Goal: Task Accomplishment & Management: Complete application form

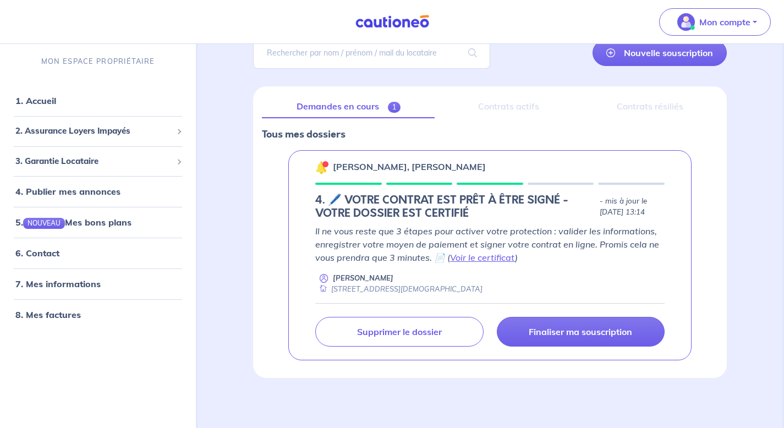
scroll to position [91, 0]
click at [455, 263] on p "Il ne vous reste que 3 étapes pour activer votre protection : valider les infor…" at bounding box center [489, 245] width 349 height 40
click at [455, 260] on link "Voir le certificat" at bounding box center [482, 257] width 65 height 11
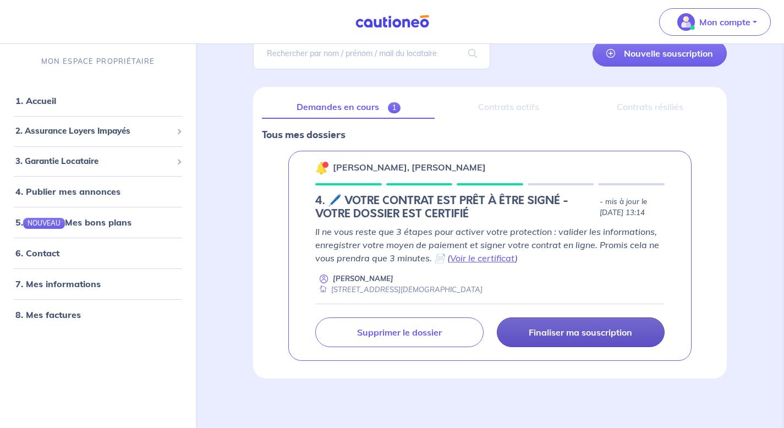
click at [549, 335] on p "Finaliser ma souscription" at bounding box center [580, 332] width 103 height 11
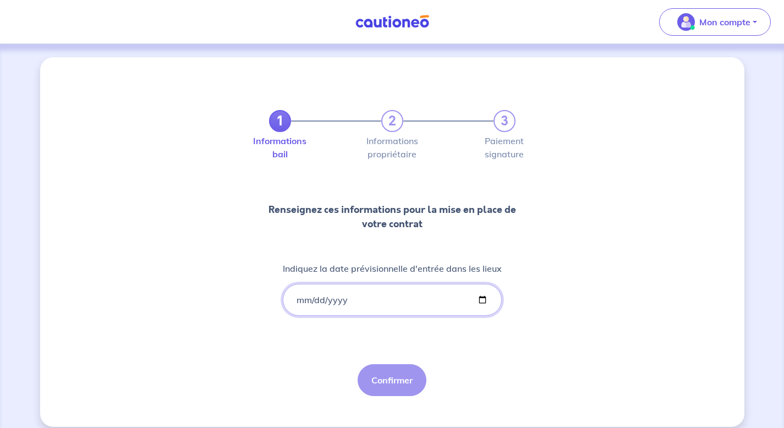
click at [480, 303] on input "Indiquez la date prévisionnelle d'entrée dans les lieux" at bounding box center [392, 300] width 219 height 32
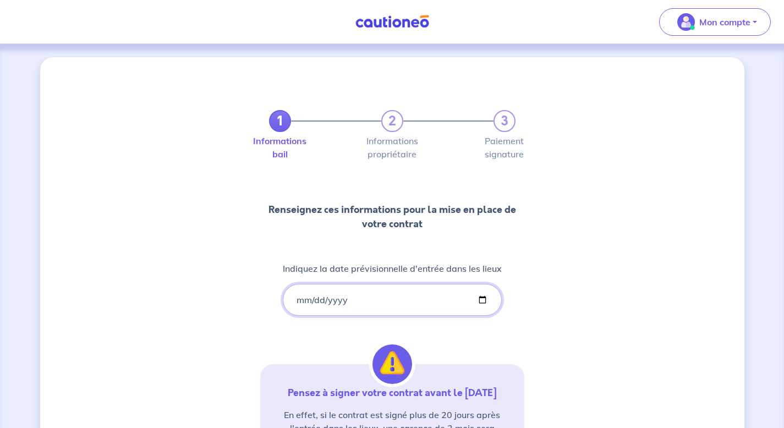
type input "2025-11-03"
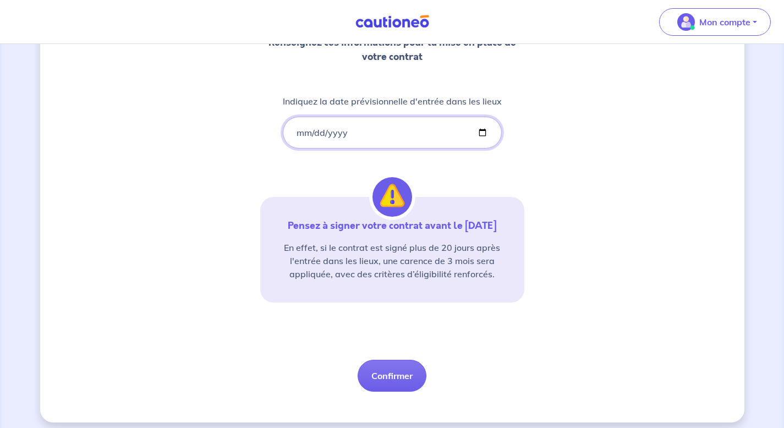
scroll to position [168, 0]
click at [399, 375] on button "Confirmer" at bounding box center [391, 375] width 69 height 32
select select "FR"
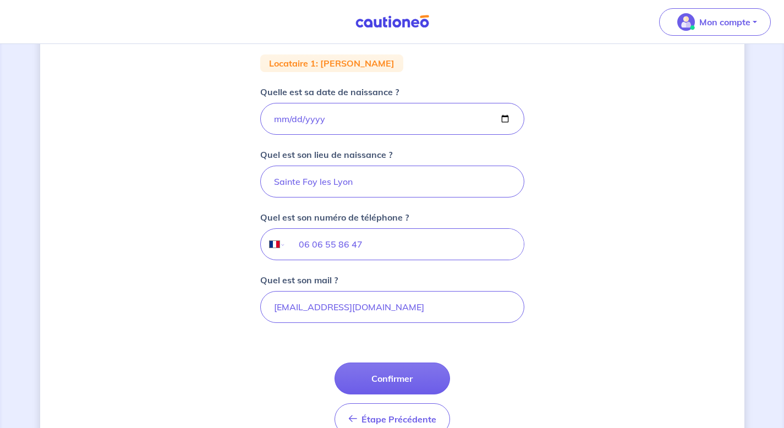
scroll to position [190, 0]
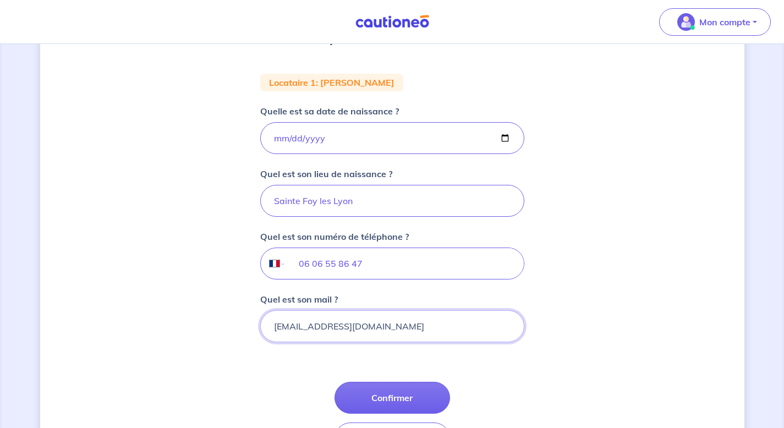
click at [433, 321] on input "j.chapuis69@gmail.com" at bounding box center [392, 326] width 264 height 32
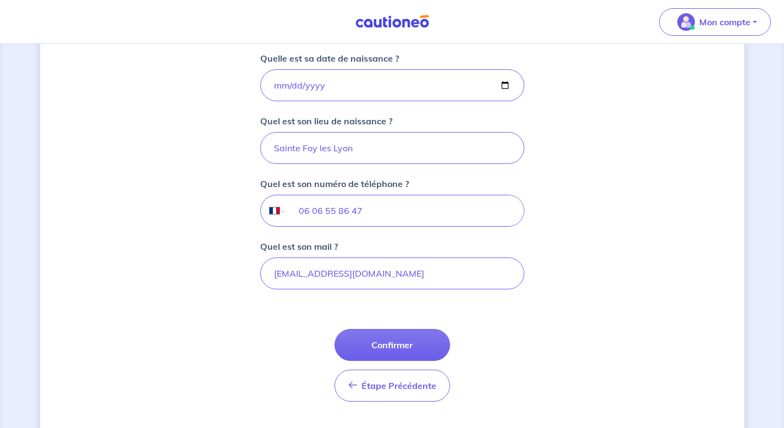
scroll to position [266, 0]
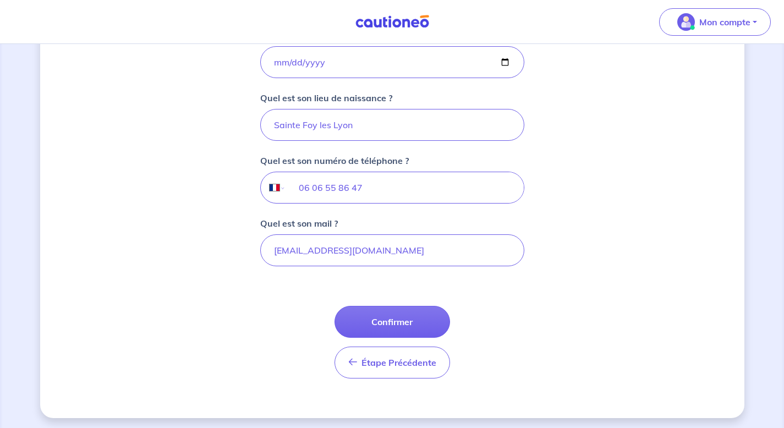
click at [433, 321] on button "Confirmer" at bounding box center [391, 322] width 115 height 32
select select "FR"
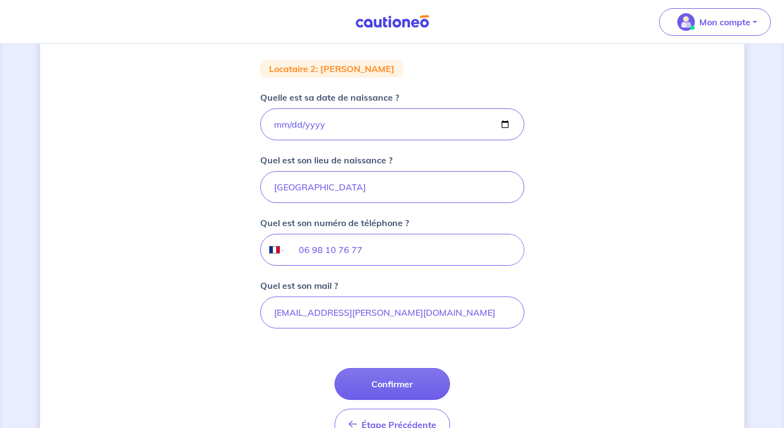
scroll to position [215, 0]
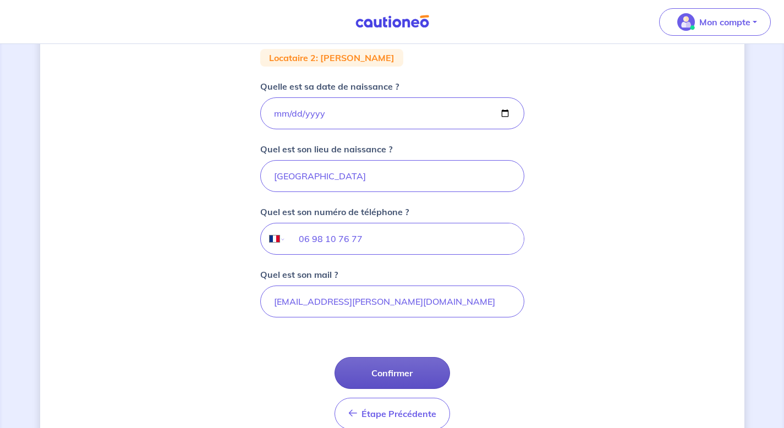
click at [389, 370] on button "Confirmer" at bounding box center [391, 373] width 115 height 32
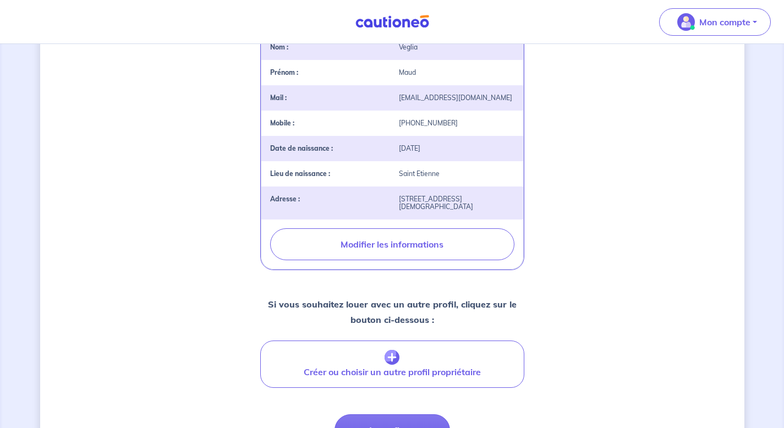
scroll to position [359, 0]
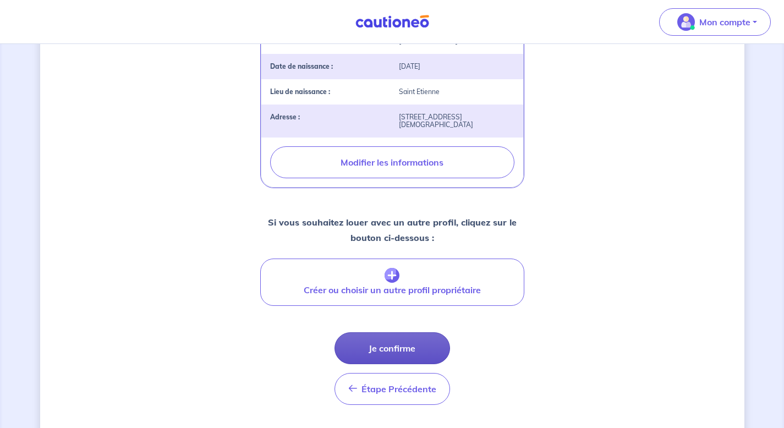
click at [393, 334] on button "Je confirme" at bounding box center [391, 348] width 115 height 32
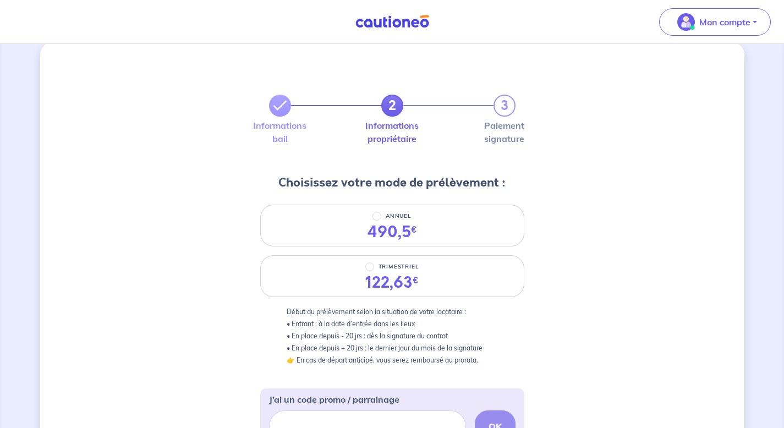
scroll to position [12, 0]
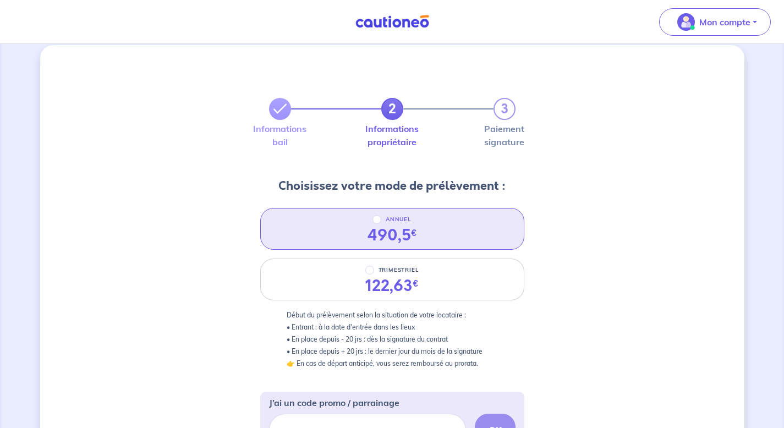
click at [376, 227] on div "490,5 €" at bounding box center [391, 235] width 49 height 19
radio input "true"
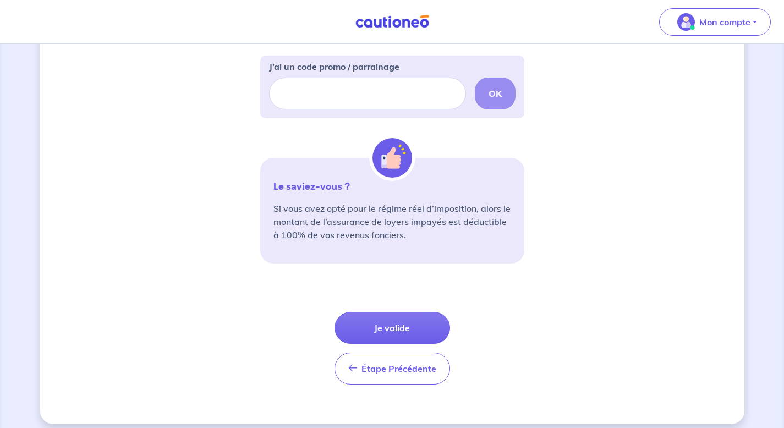
scroll to position [349, 0]
click at [379, 323] on button "Je valide" at bounding box center [391, 327] width 115 height 32
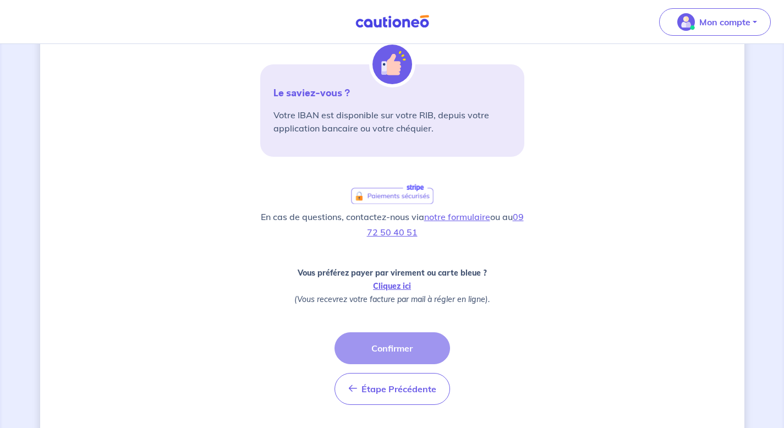
scroll to position [273, 0]
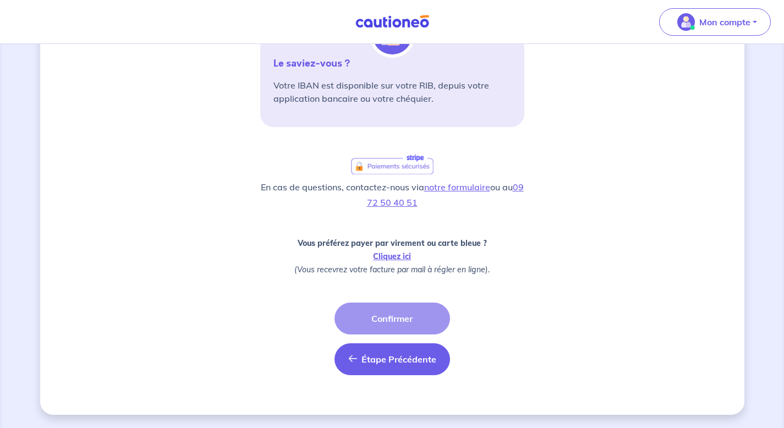
click at [370, 355] on span "Étape Précédente" at bounding box center [398, 359] width 75 height 11
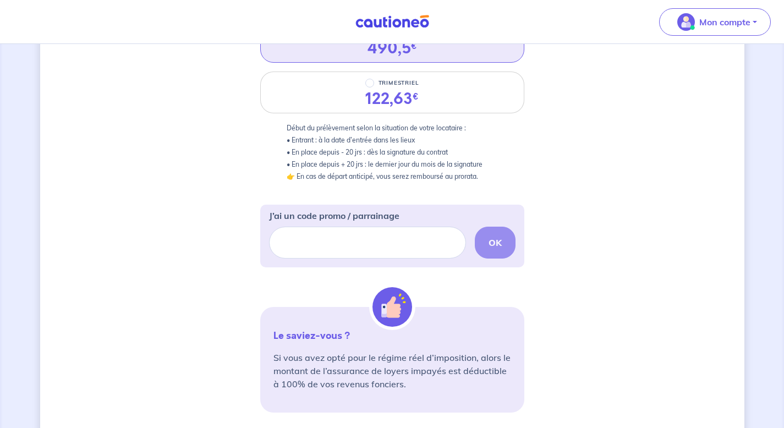
scroll to position [357, 0]
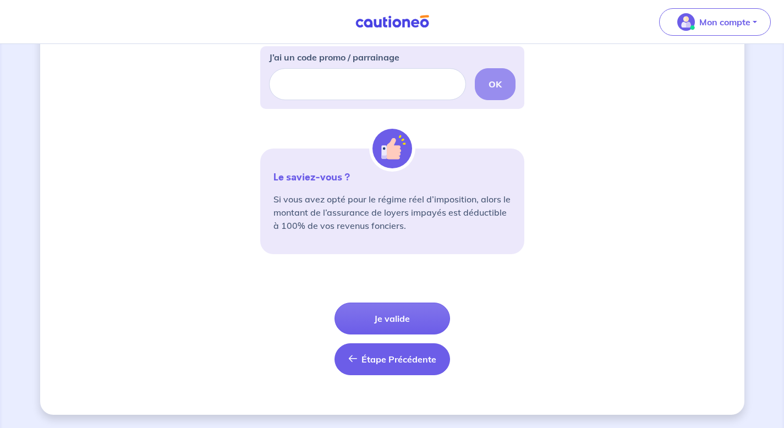
click at [372, 357] on span "Étape Précédente" at bounding box center [398, 359] width 75 height 11
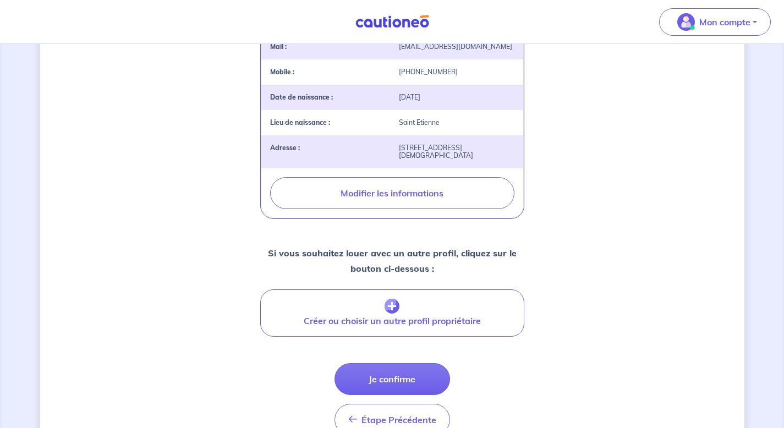
scroll to position [374, 0]
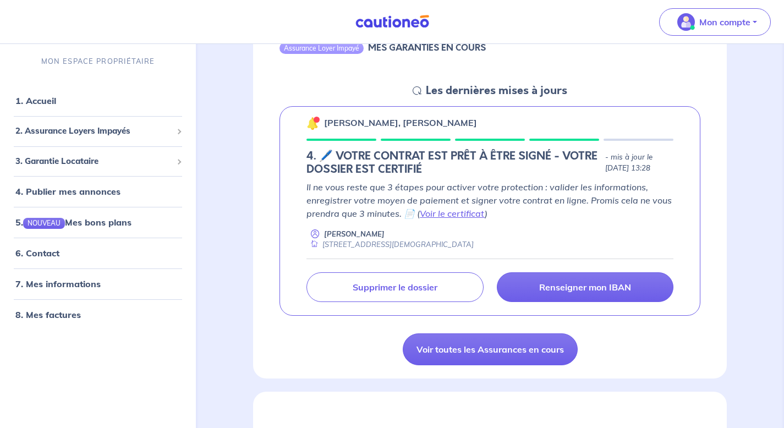
scroll to position [124, 0]
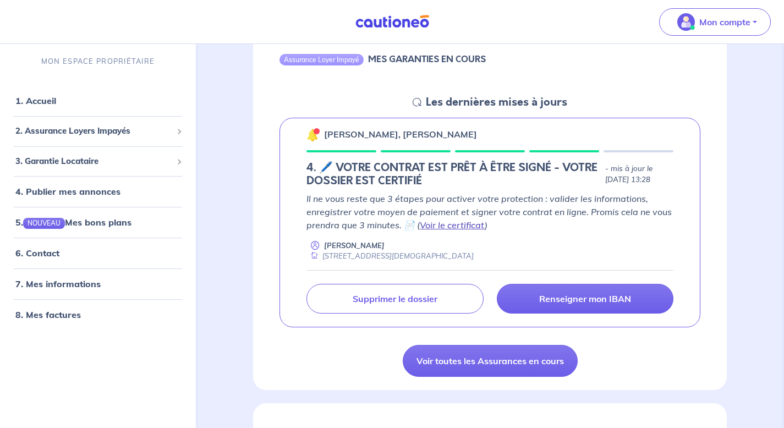
click at [430, 225] on link "Voir le certificat" at bounding box center [452, 224] width 65 height 11
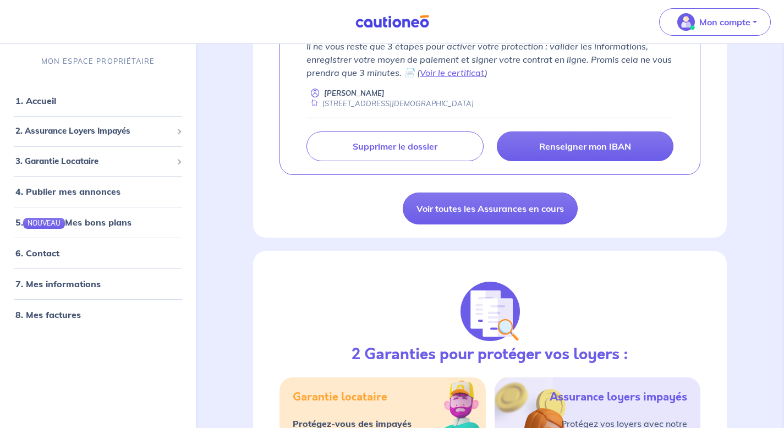
scroll to position [280, 0]
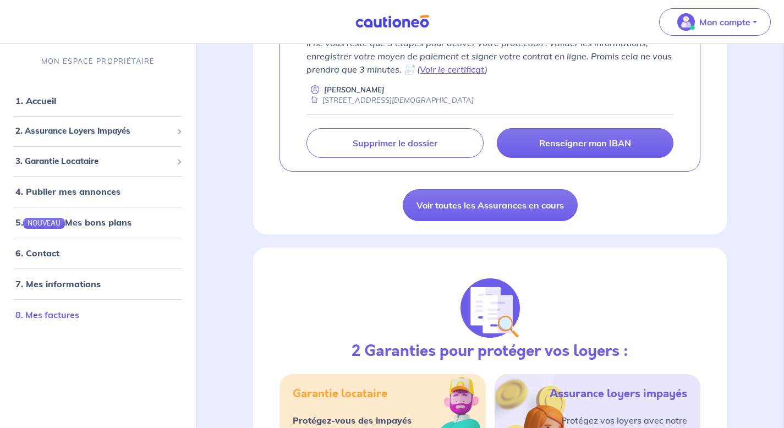
click at [45, 312] on link "8. Mes factures" at bounding box center [47, 314] width 64 height 11
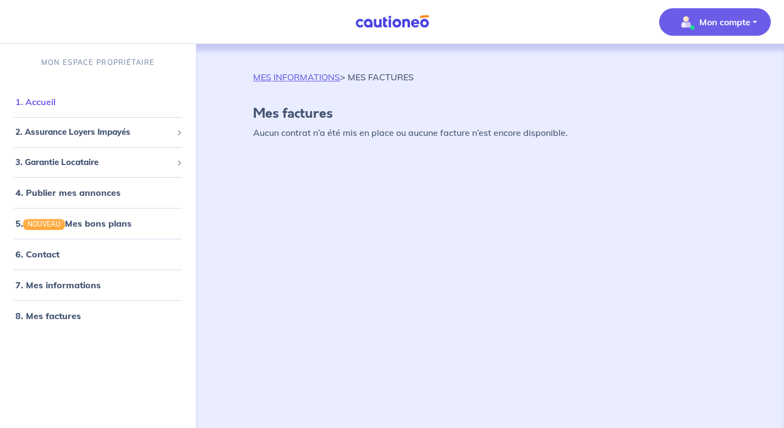
click at [41, 106] on link "1. Accueil" at bounding box center [35, 101] width 40 height 11
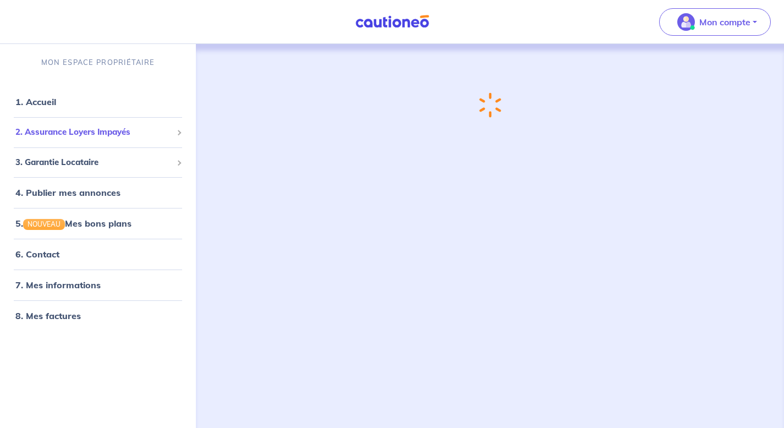
click at [49, 135] on span "2. Assurance Loyers Impayés" at bounding box center [93, 132] width 157 height 13
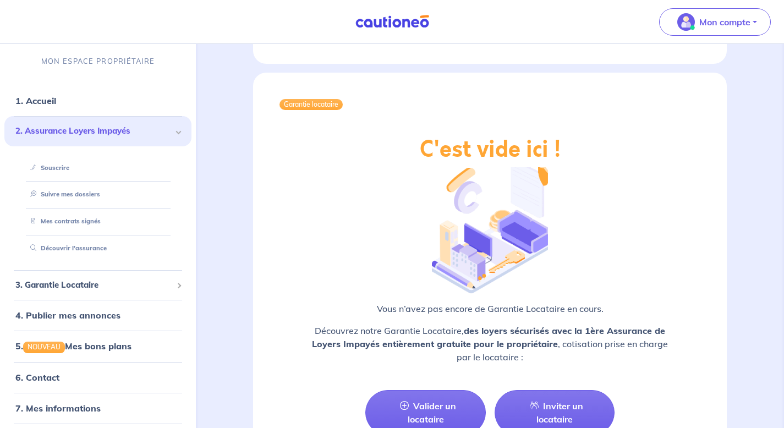
scroll to position [1325, 0]
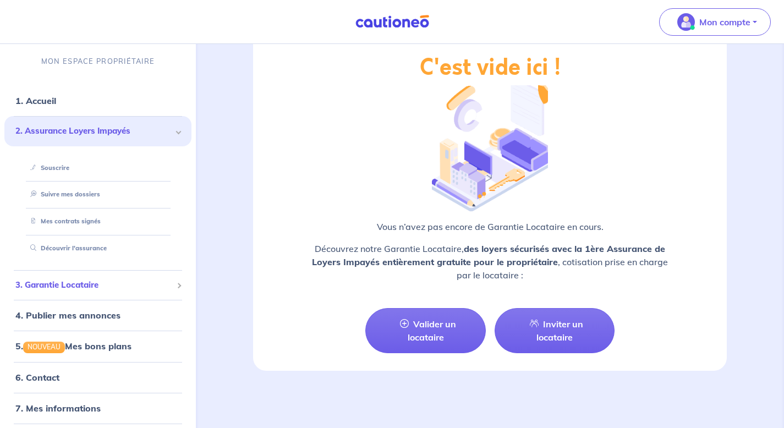
click at [47, 286] on span "3. Garantie Locataire" at bounding box center [93, 285] width 157 height 13
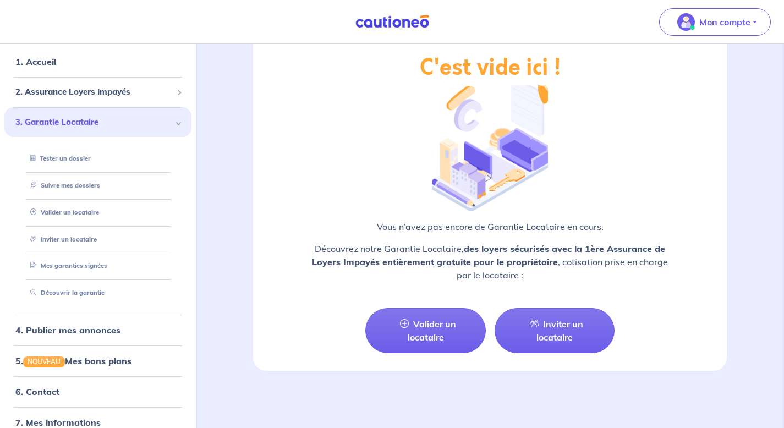
scroll to position [48, 0]
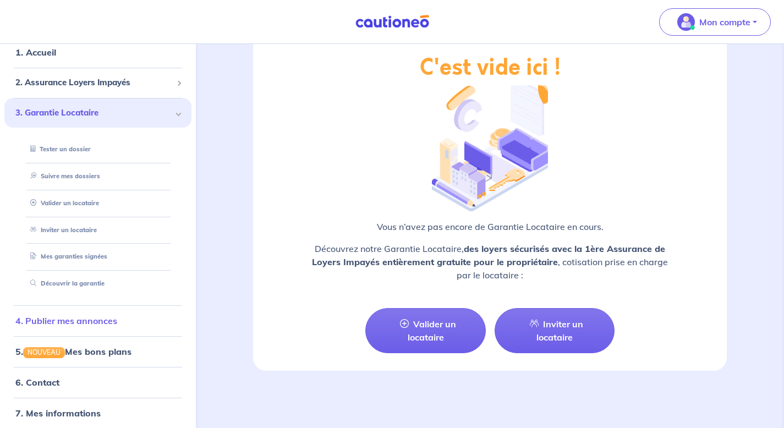
click at [92, 321] on link "4. Publier mes annonces" at bounding box center [66, 320] width 102 height 11
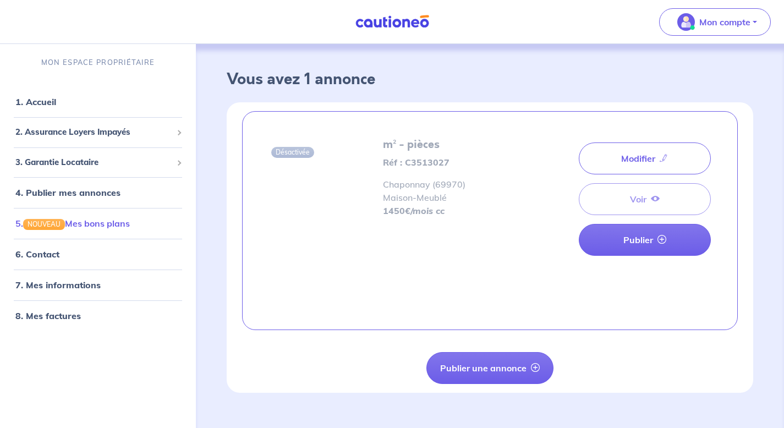
click at [98, 228] on link "5. NOUVEAU Mes bons plans" at bounding box center [72, 223] width 114 height 11
